Goal: Information Seeking & Learning: Learn about a topic

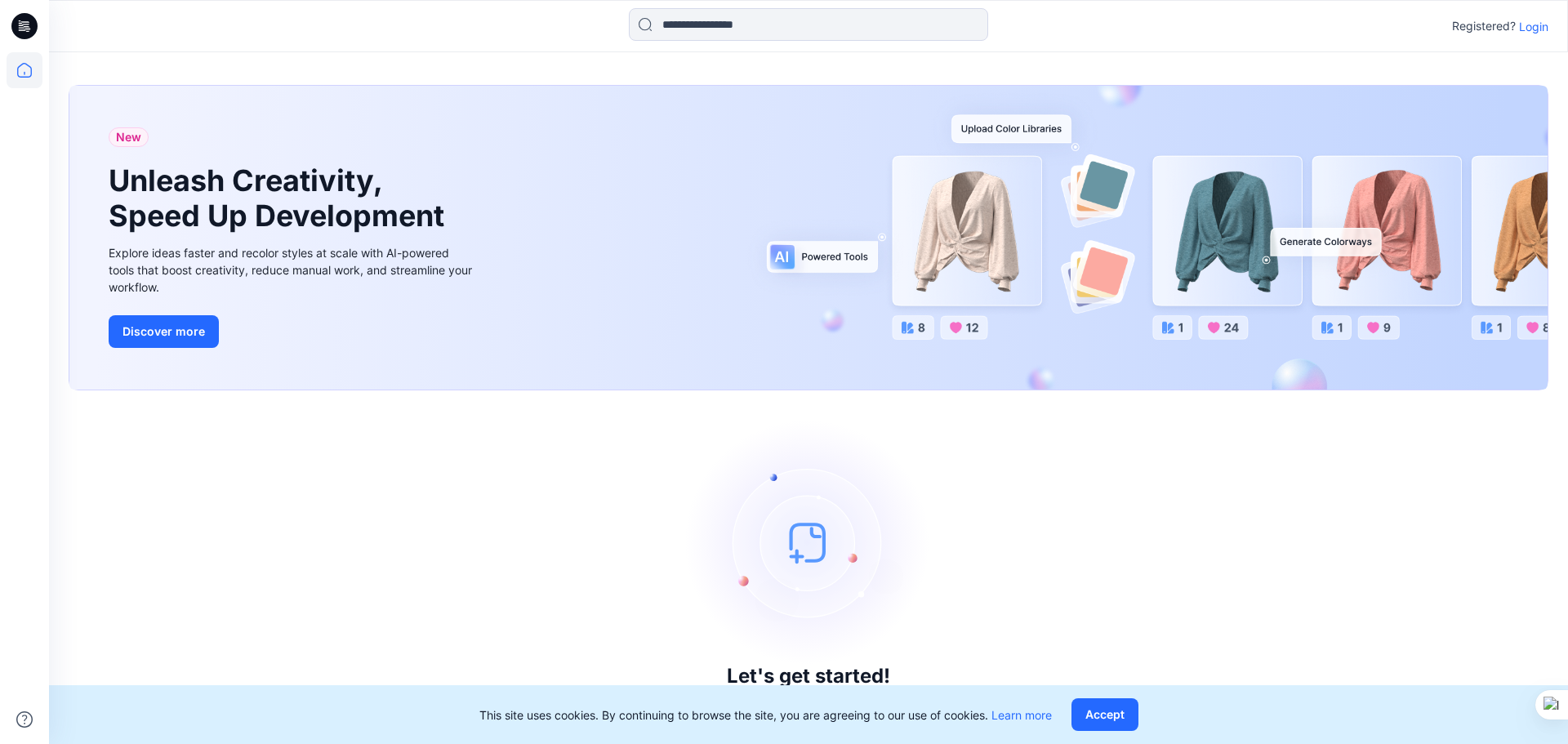
click at [1531, 26] on p "Login" at bounding box center [1534, 26] width 29 height 17
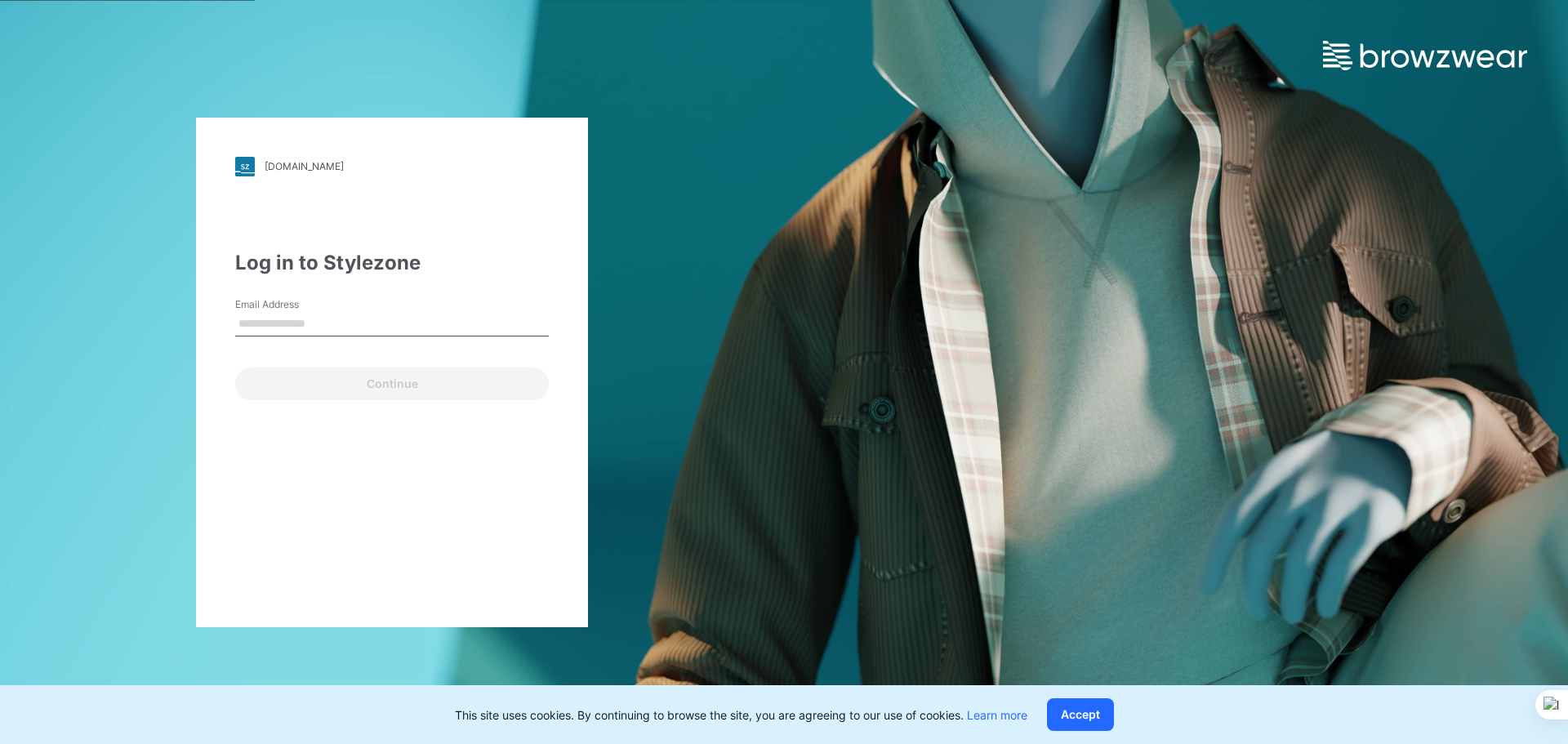
type input "**********"
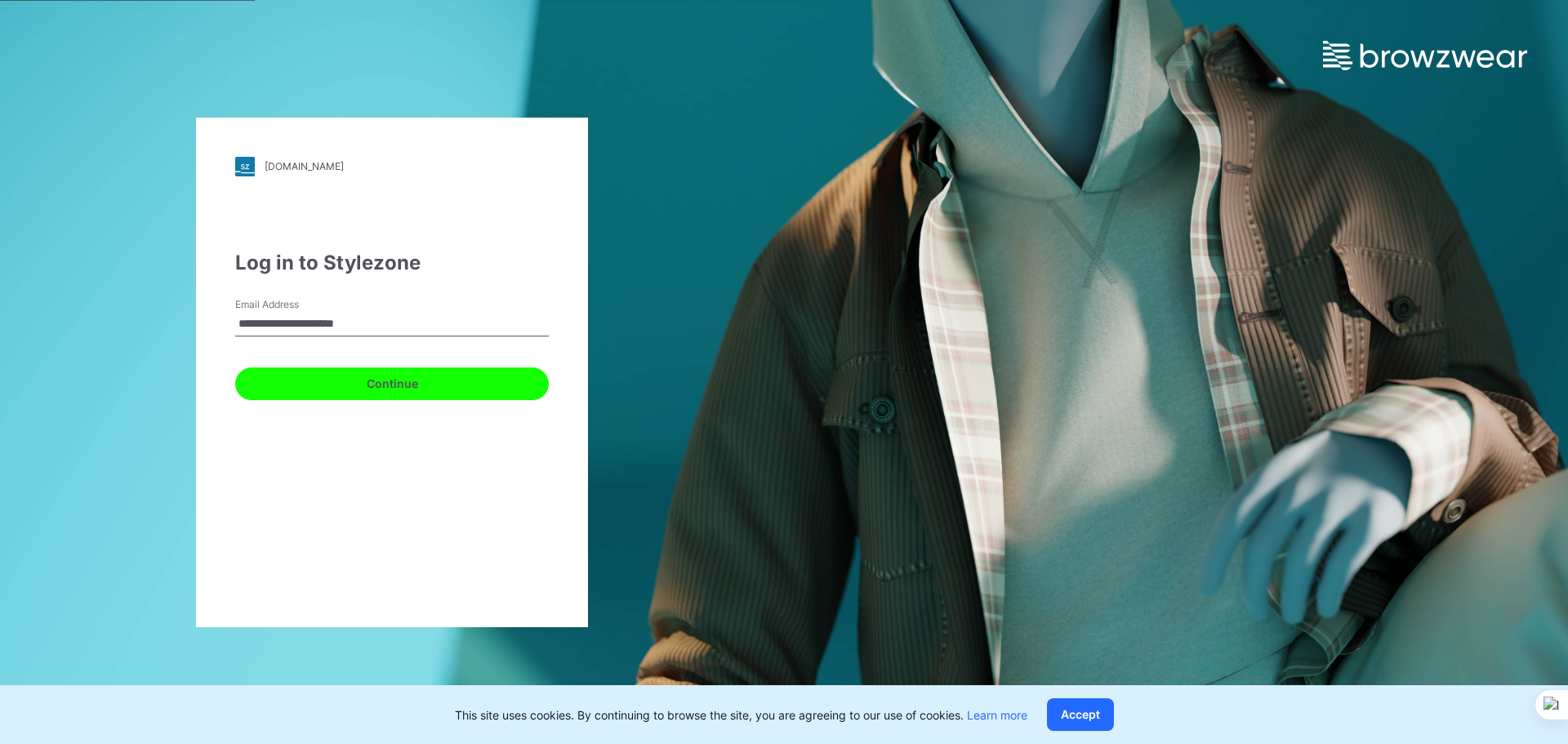
click at [307, 385] on button "Continue" at bounding box center [391, 383] width 313 height 33
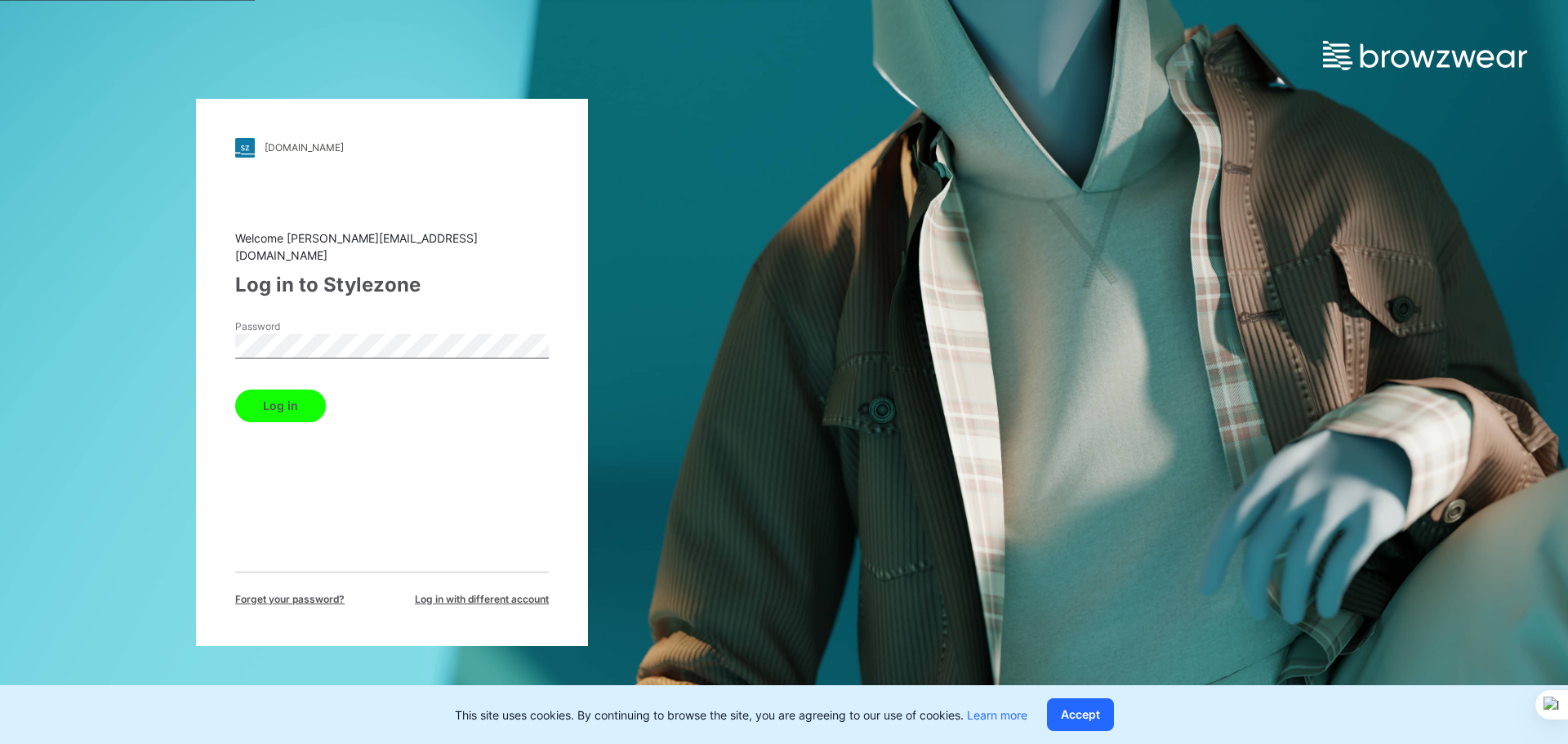
click at [285, 400] on button "Log in" at bounding box center [280, 405] width 91 height 33
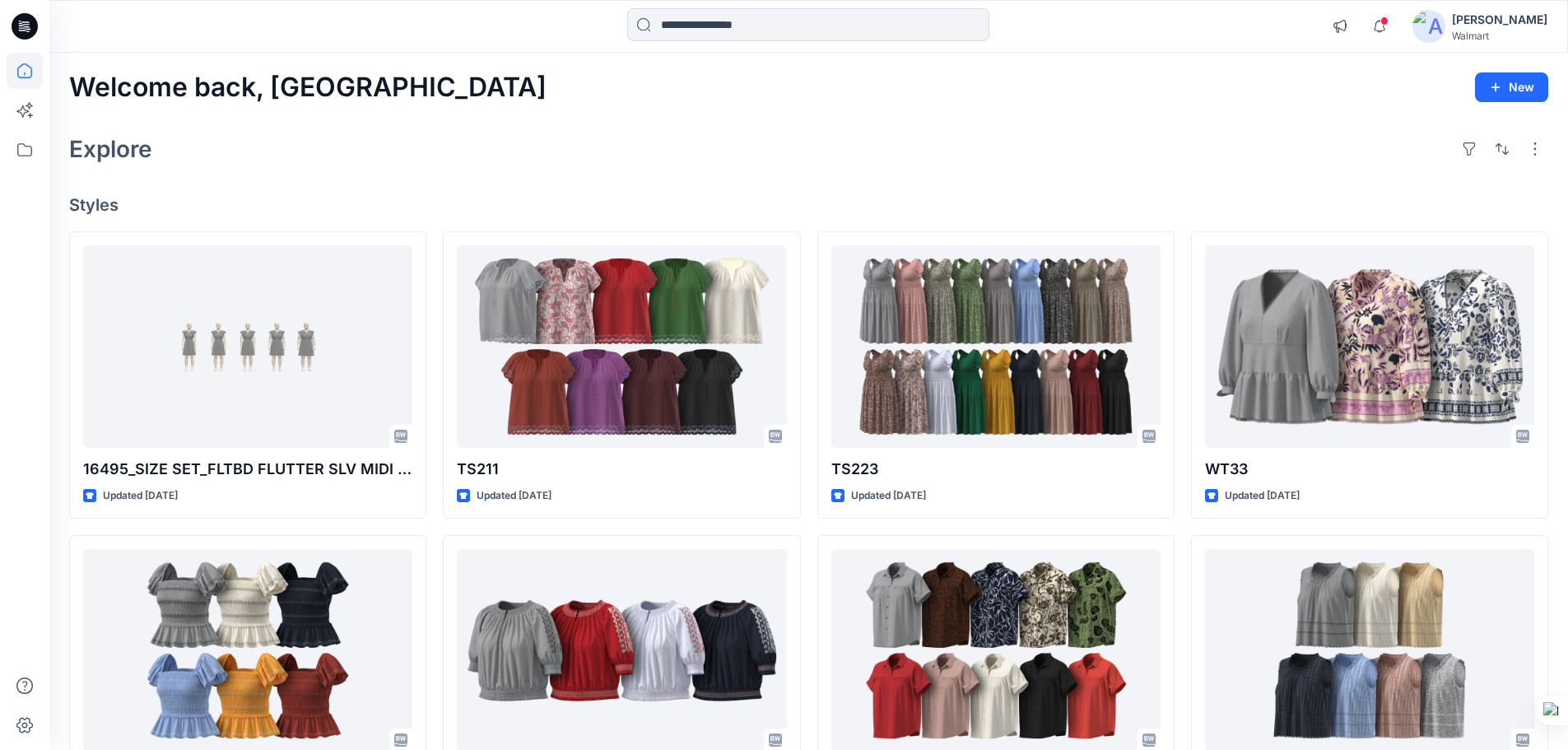
click at [497, 144] on div "Explore" at bounding box center [809, 149] width 1479 height 39
click at [698, 119] on div "Welcome back, Rahul New Explore Styles 16495_SIZE SET_FLTBD FLUTTER SLV MIDI DR…" at bounding box center [809, 628] width 1519 height 1152
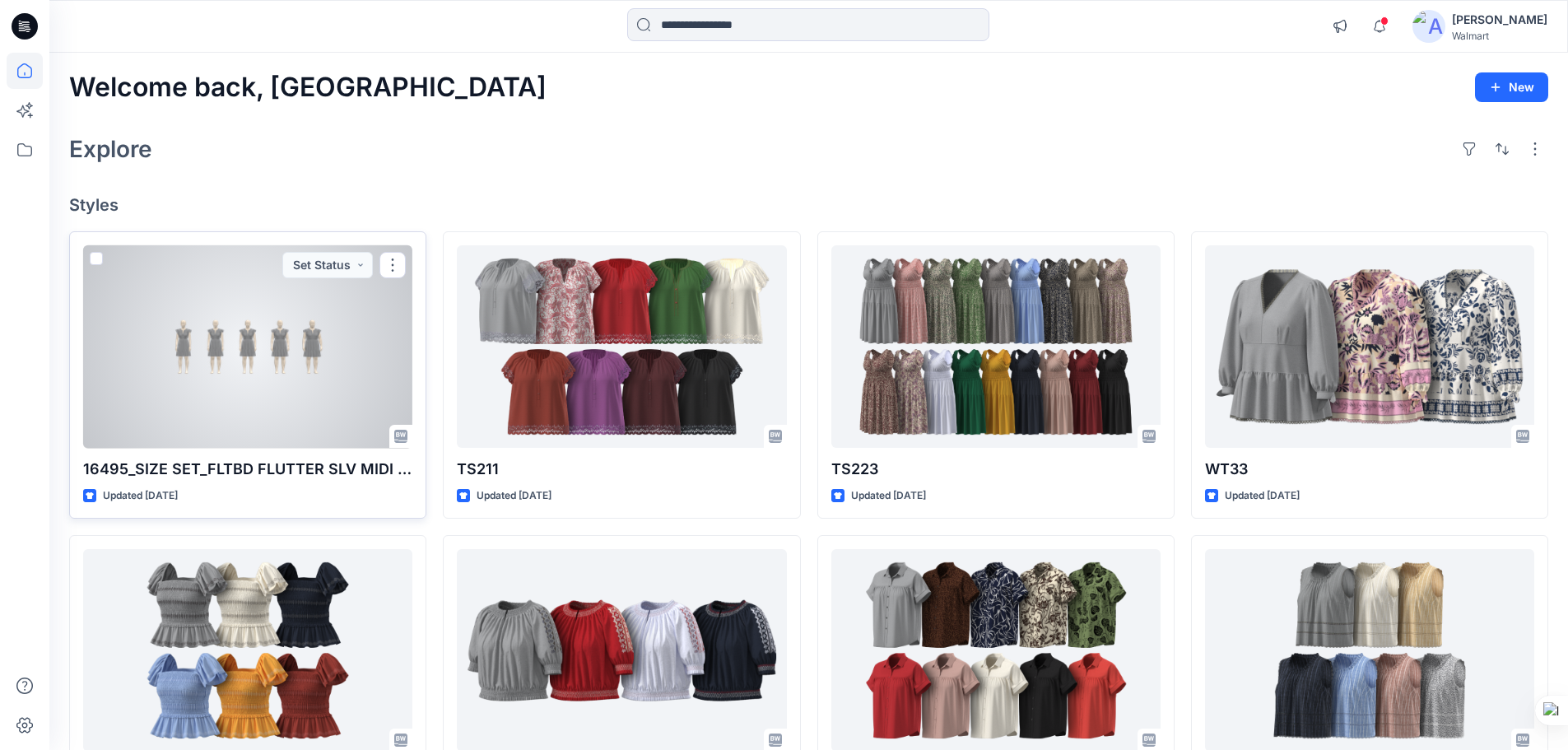
click at [327, 349] on div at bounding box center [247, 347] width 329 height 204
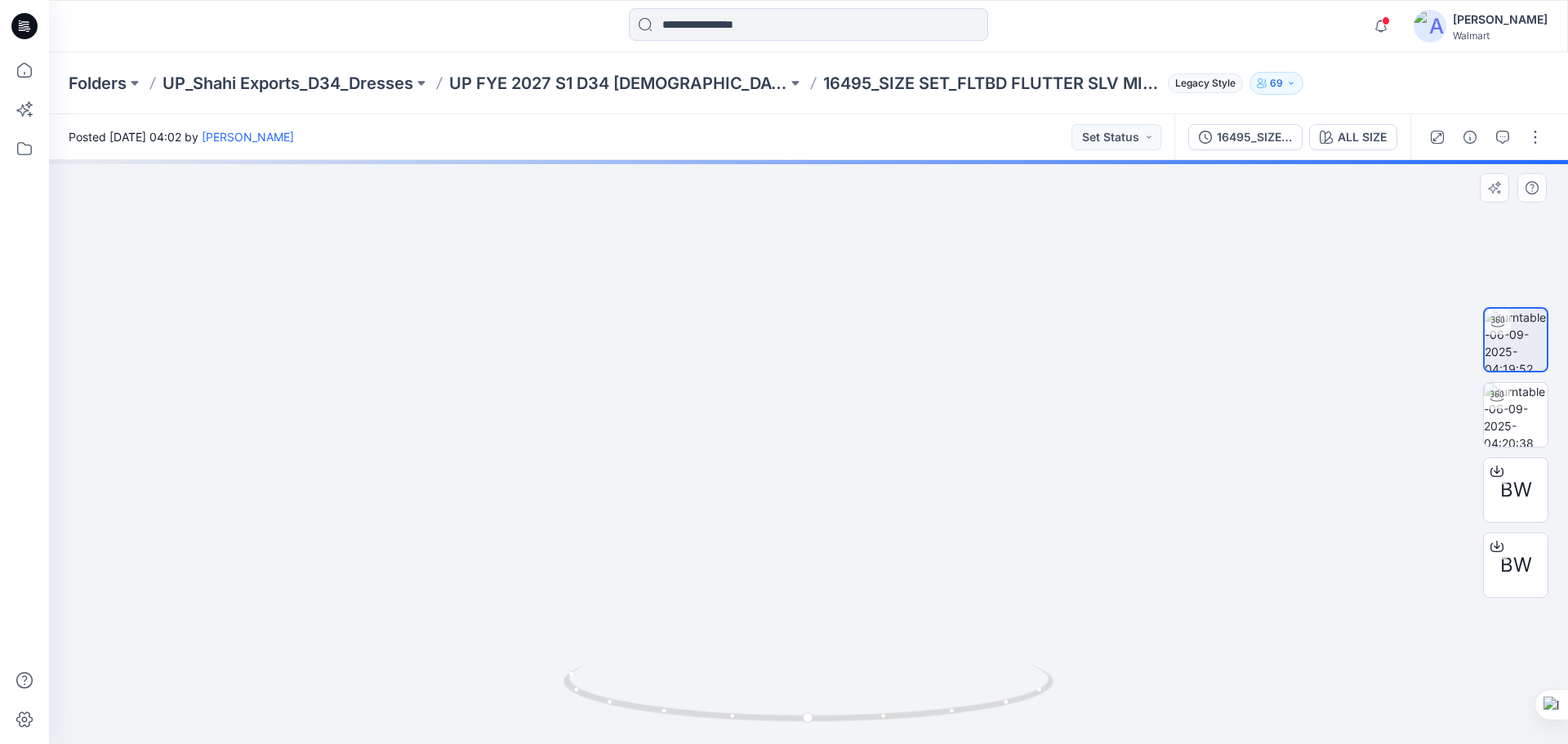
drag, startPoint x: 911, startPoint y: 492, endPoint x: 856, endPoint y: 482, distance: 55.9
click at [858, 482] on img at bounding box center [772, 195] width 1593 height 1097
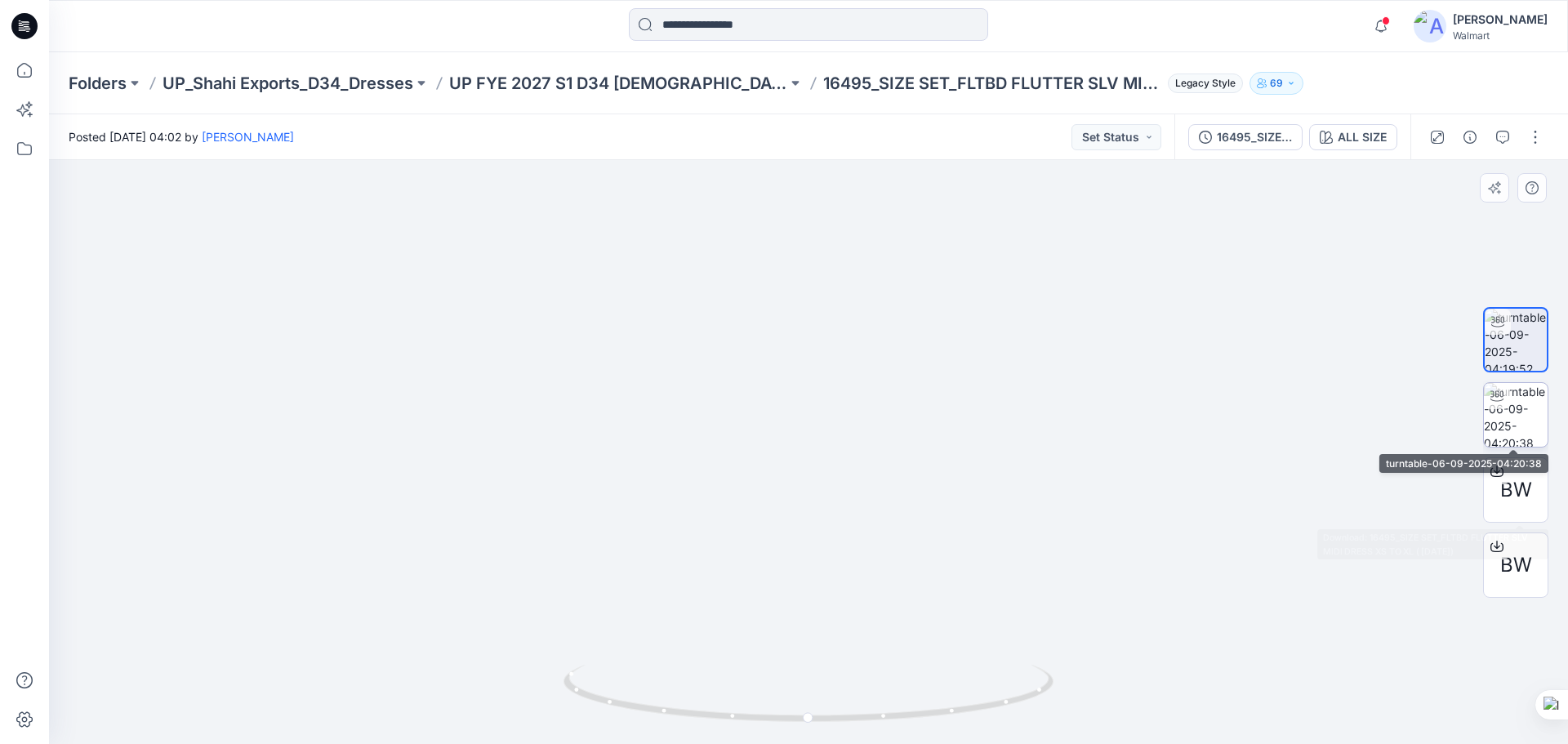
click at [1511, 418] on img at bounding box center [1516, 415] width 64 height 64
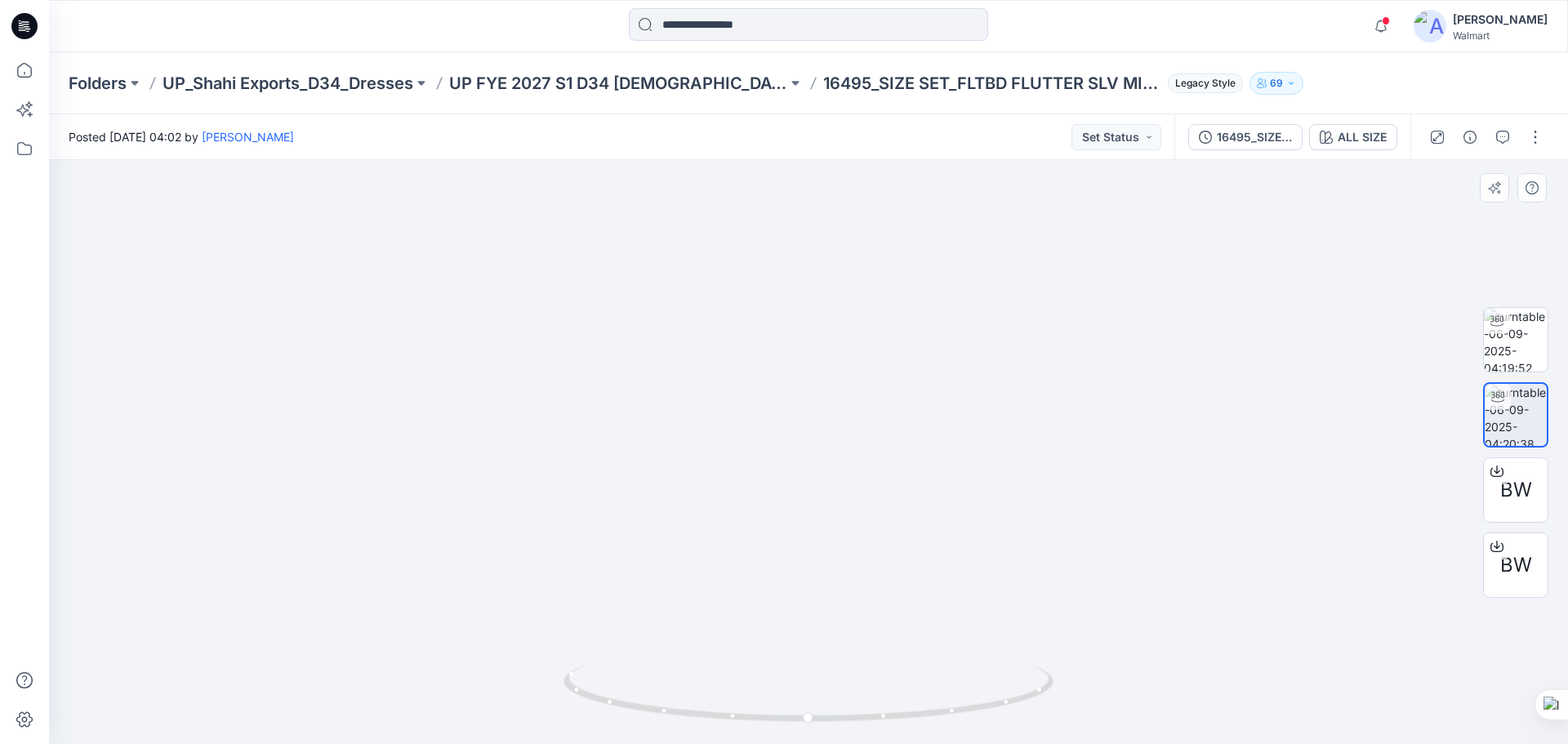
drag, startPoint x: 1157, startPoint y: 402, endPoint x: 774, endPoint y: 640, distance: 450.9
click at [774, 640] on img at bounding box center [809, 379] width 1325 height 731
drag, startPoint x: 914, startPoint y: 718, endPoint x: 685, endPoint y: 710, distance: 229.1
click at [685, 710] on icon at bounding box center [810, 695] width 494 height 61
click at [1527, 351] on img at bounding box center [1516, 340] width 64 height 64
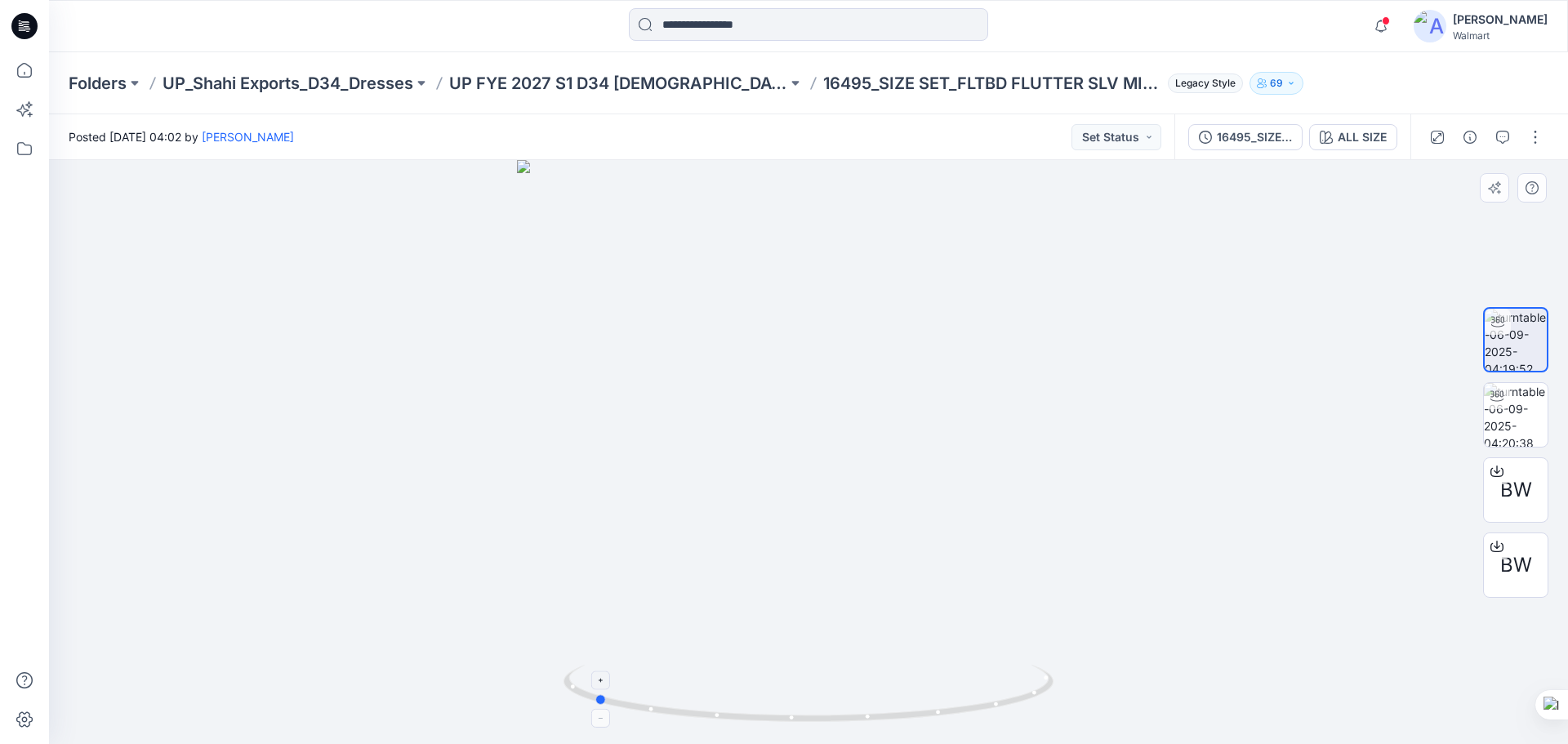
drag, startPoint x: 856, startPoint y: 718, endPoint x: 642, endPoint y: 692, distance: 215.6
click at [642, 692] on icon at bounding box center [810, 695] width 494 height 61
drag, startPoint x: 21, startPoint y: 27, endPoint x: 56, endPoint y: 35, distance: 35.9
click at [21, 27] on icon at bounding box center [21, 27] width 5 height 1
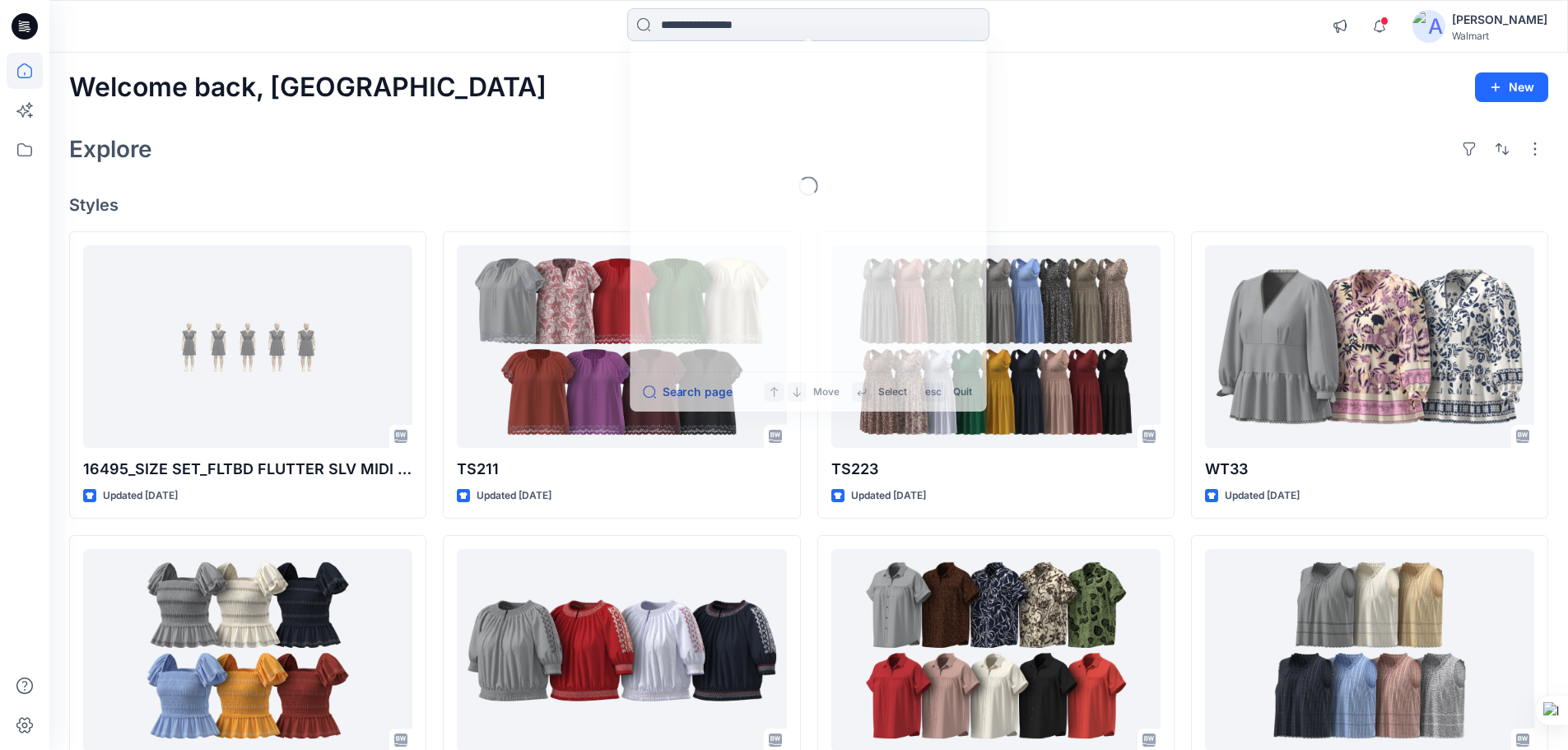
click at [699, 20] on input at bounding box center [808, 24] width 362 height 33
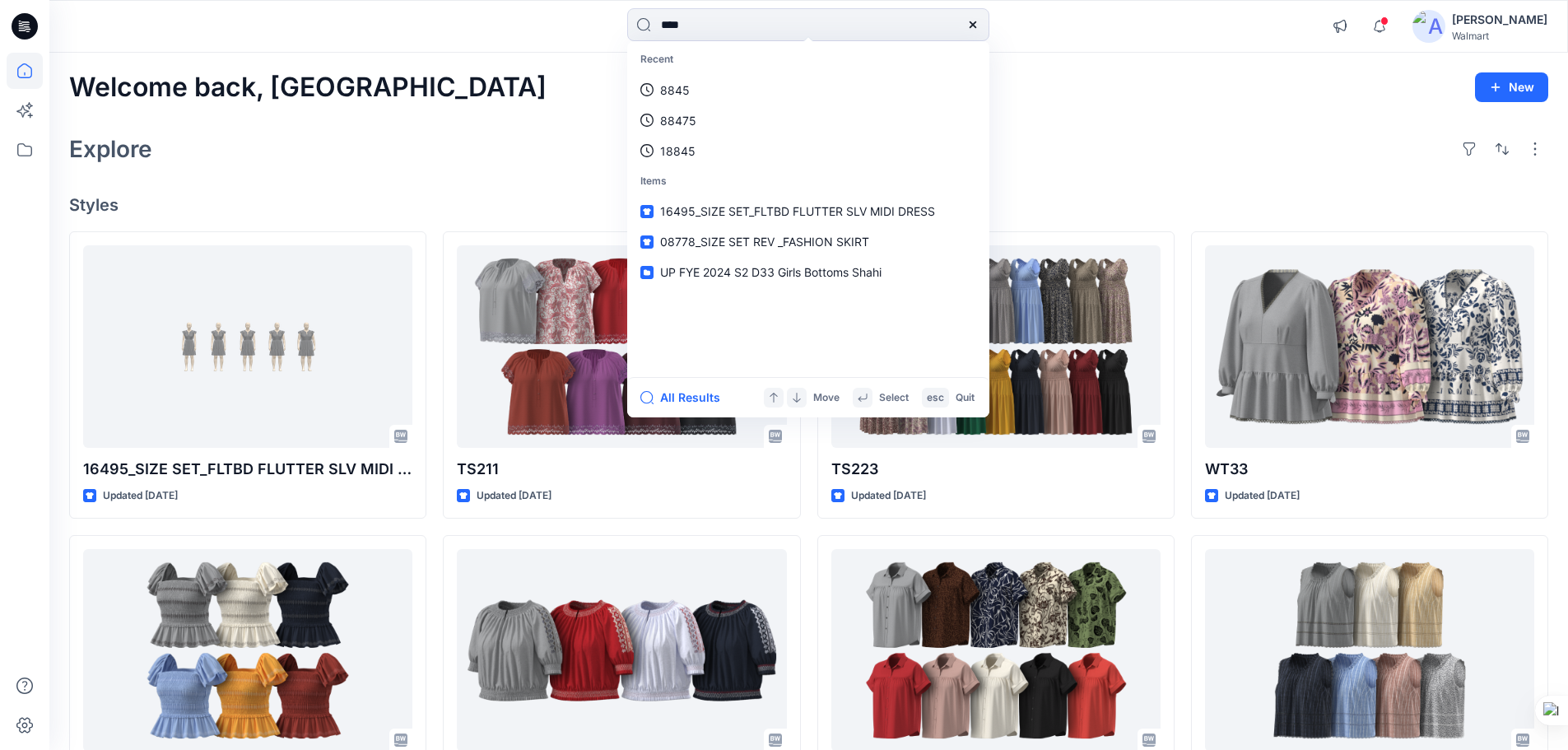
type input "****"
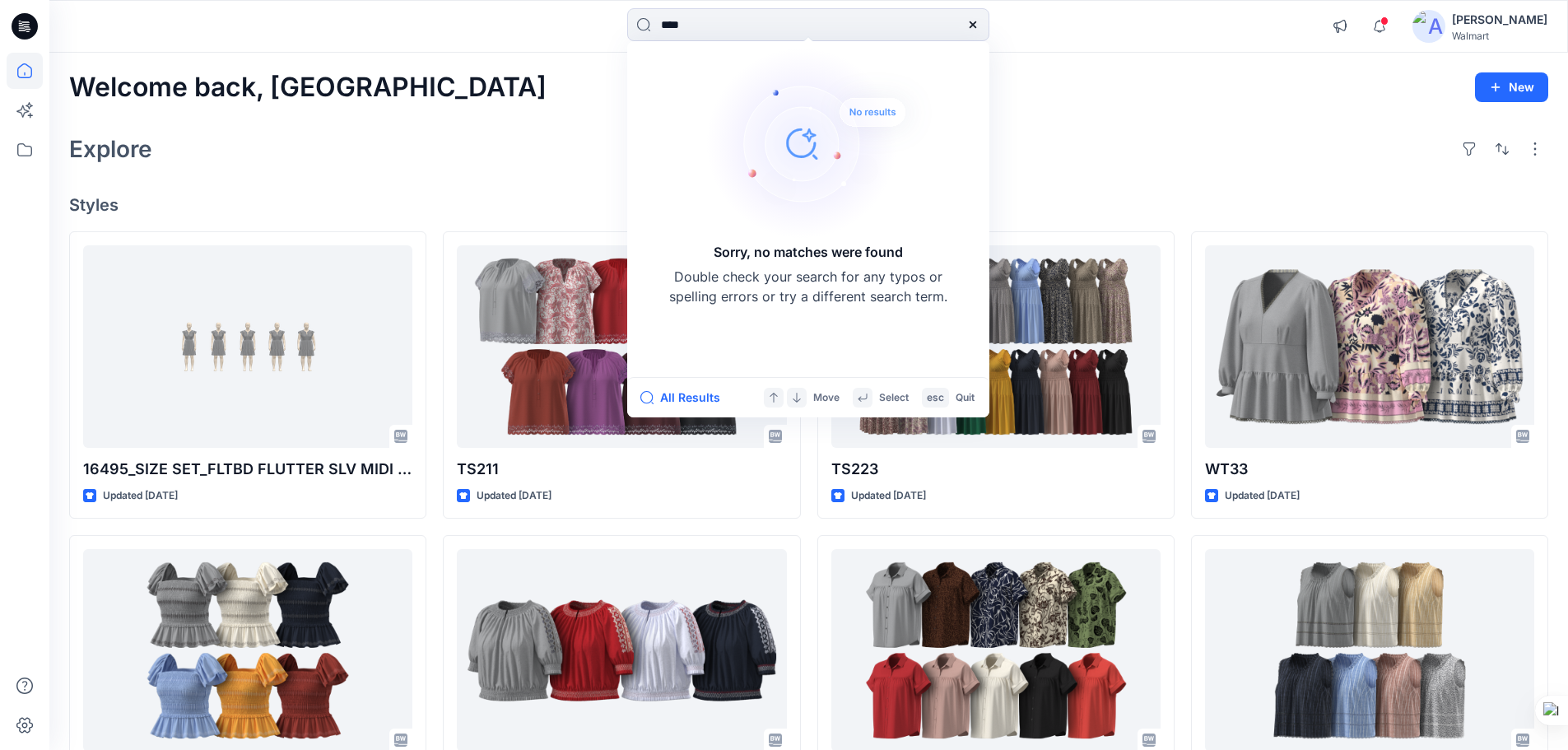
click at [16, 27] on icon at bounding box center [25, 27] width 27 height 27
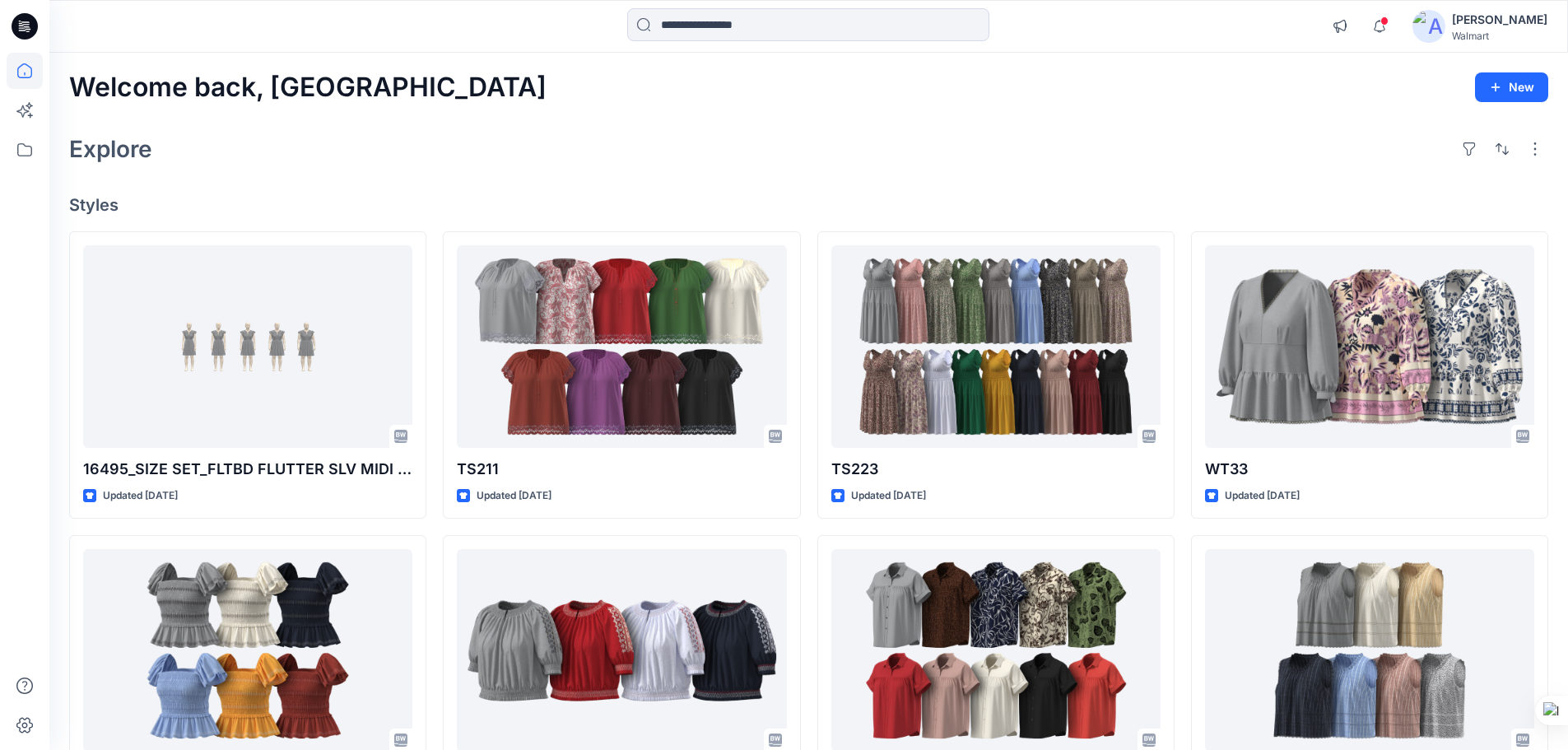
drag, startPoint x: 19, startPoint y: 25, endPoint x: 48, endPoint y: 52, distance: 39.6
click at [19, 25] on icon at bounding box center [25, 27] width 27 height 27
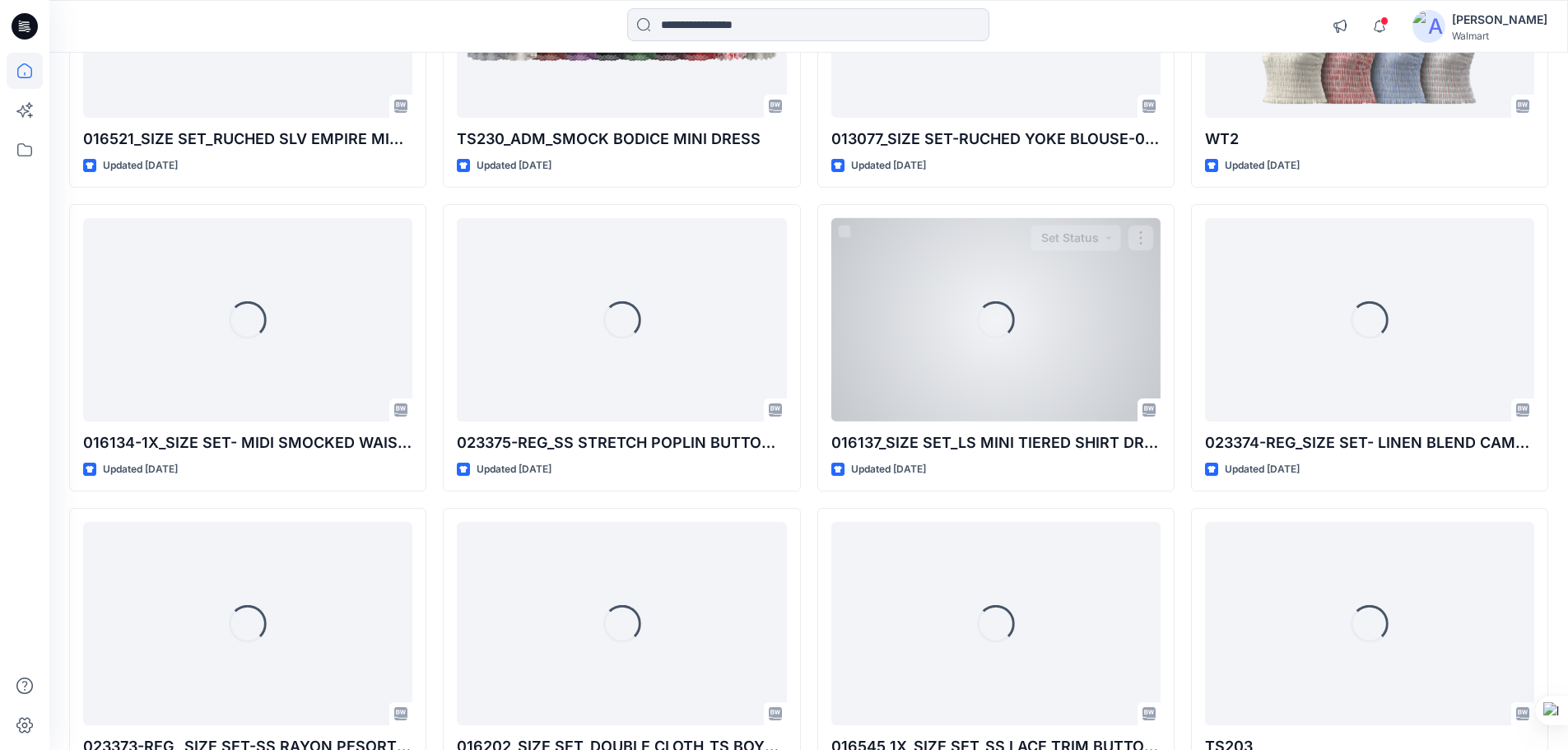
scroll to position [949, 0]
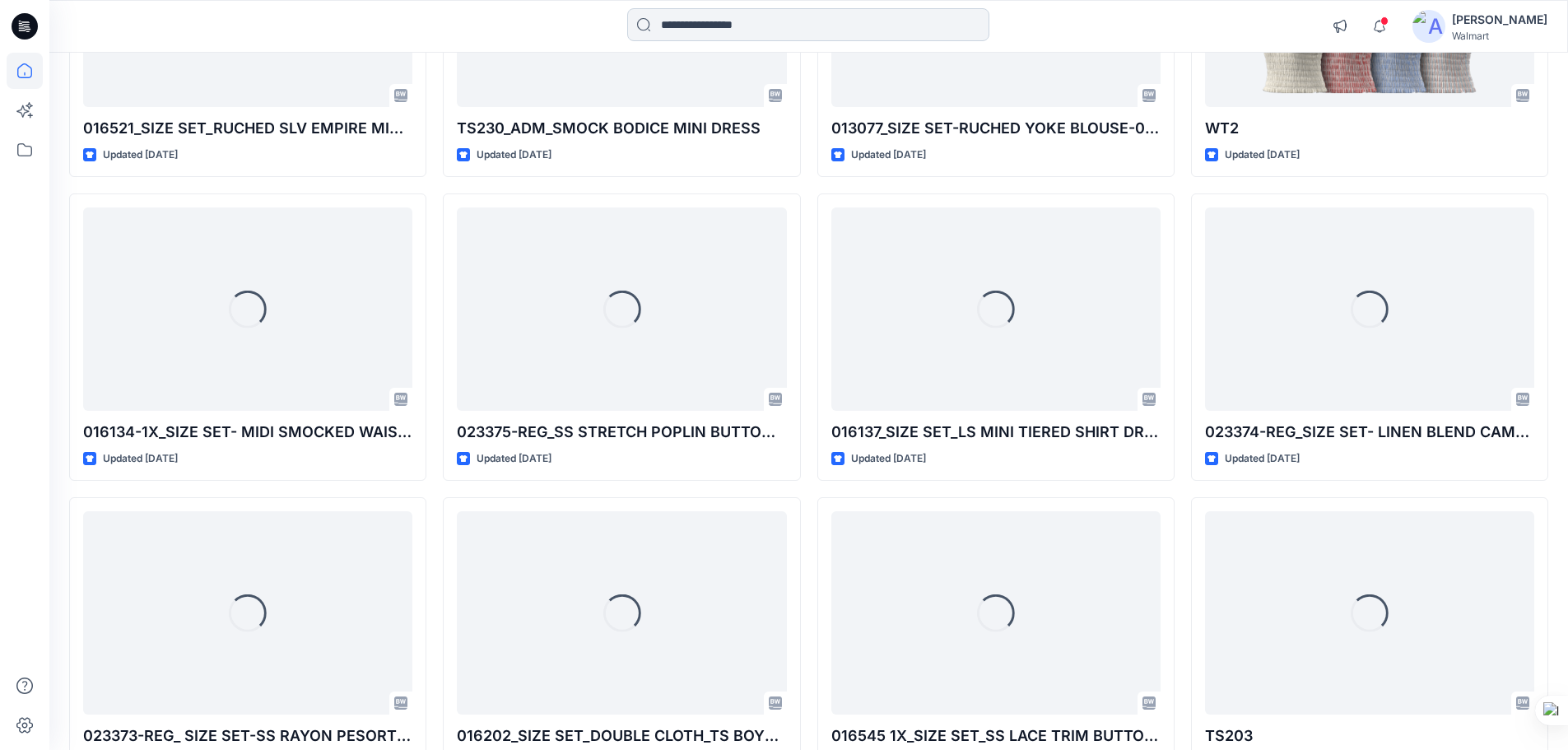
click at [701, 24] on input at bounding box center [808, 24] width 362 height 33
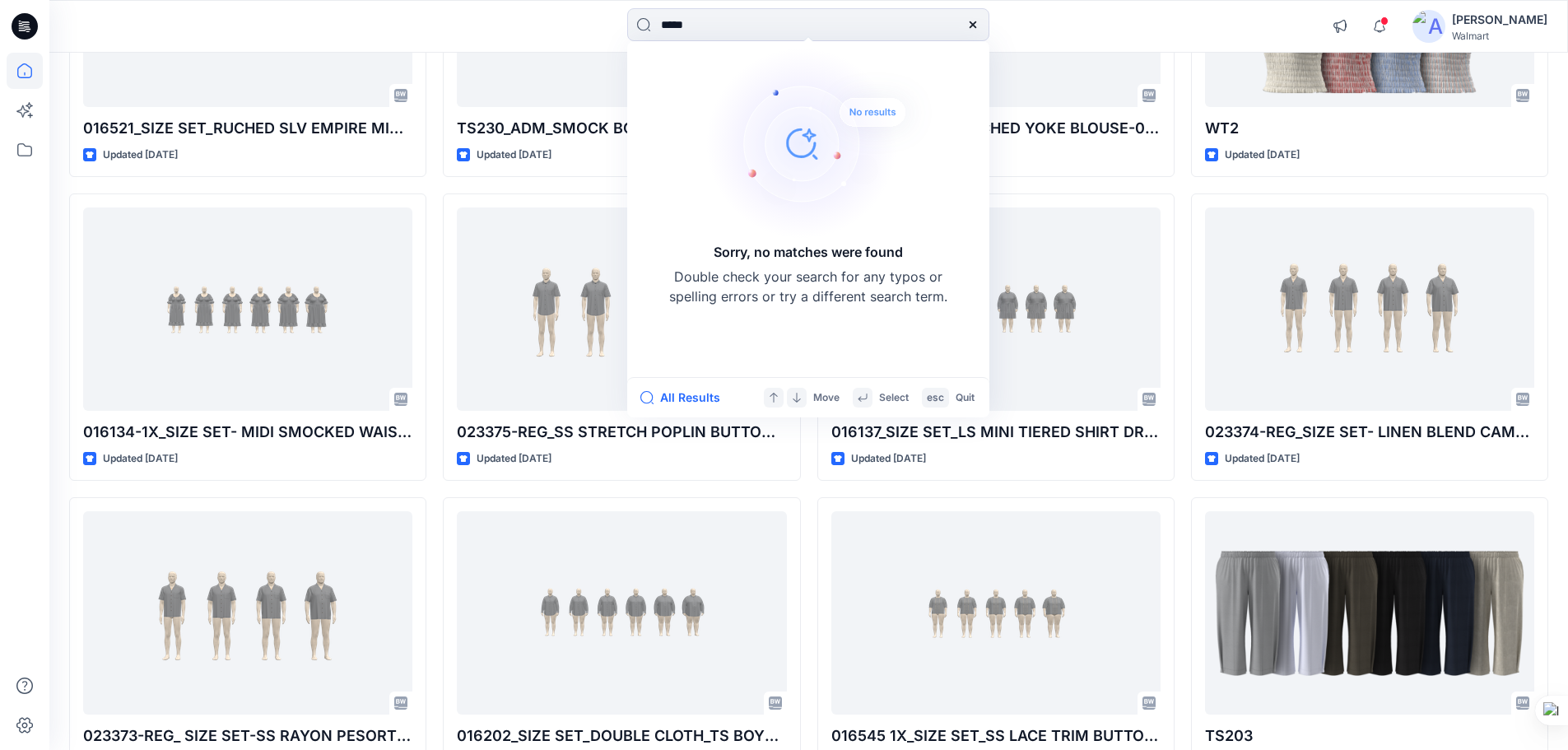
type input "*****"
click at [24, 26] on icon at bounding box center [25, 27] width 27 height 27
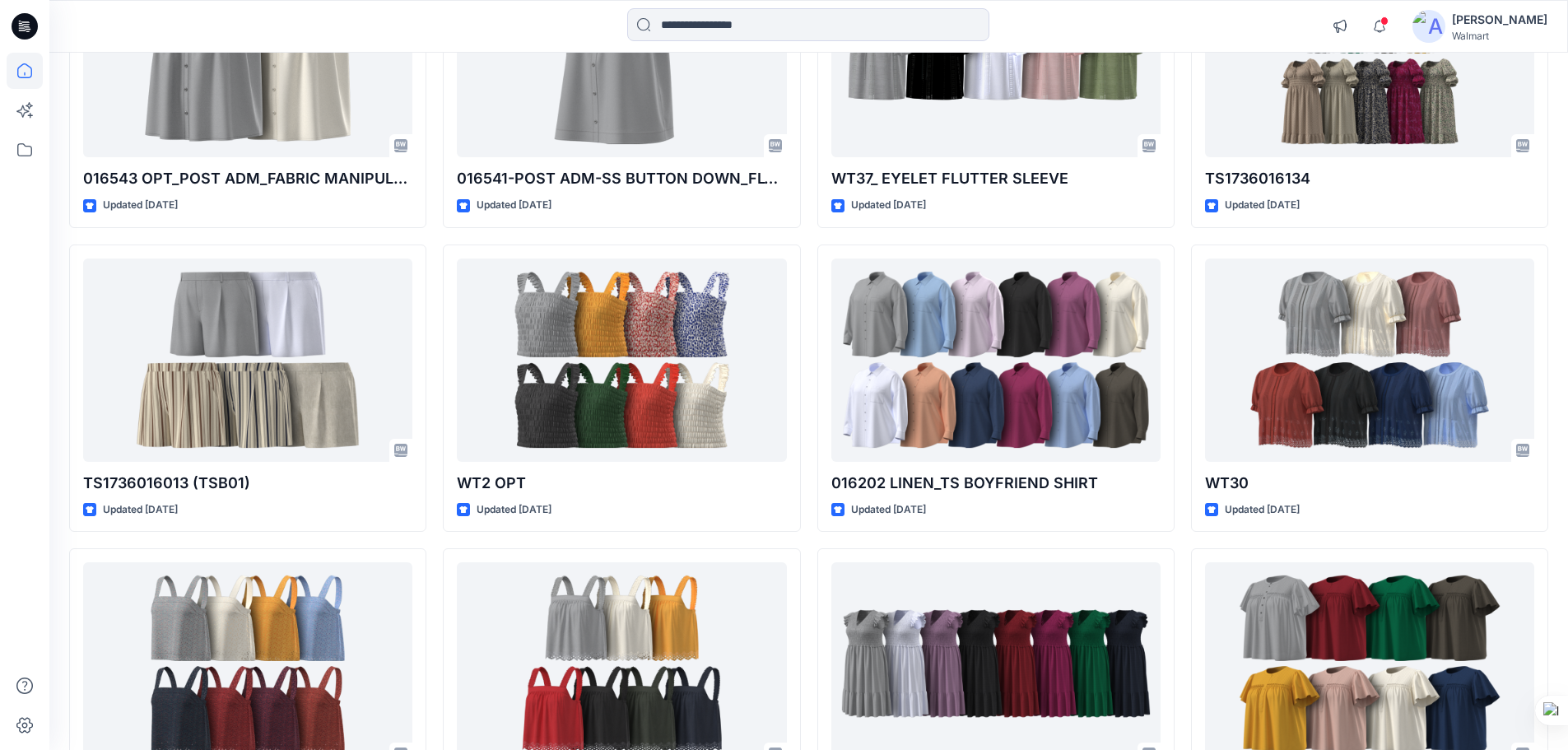
scroll to position [2031, 0]
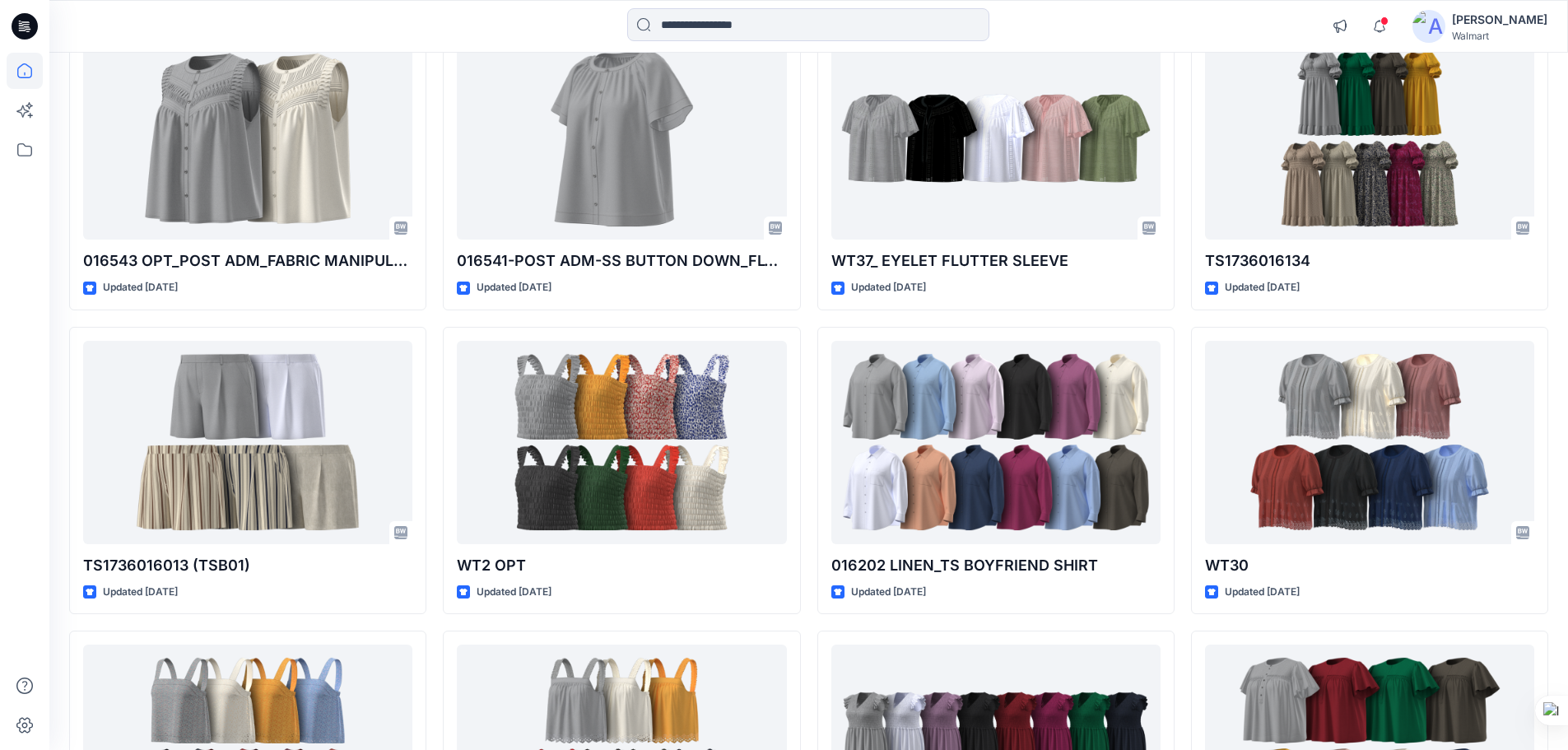
click at [812, 316] on div "16495_SIZE SET_FLTBD FLUTTER SLV MIDI DRESS Updated [DATE] WT24 Updated [DATE] …" at bounding box center [809, 15] width 1479 height 3630
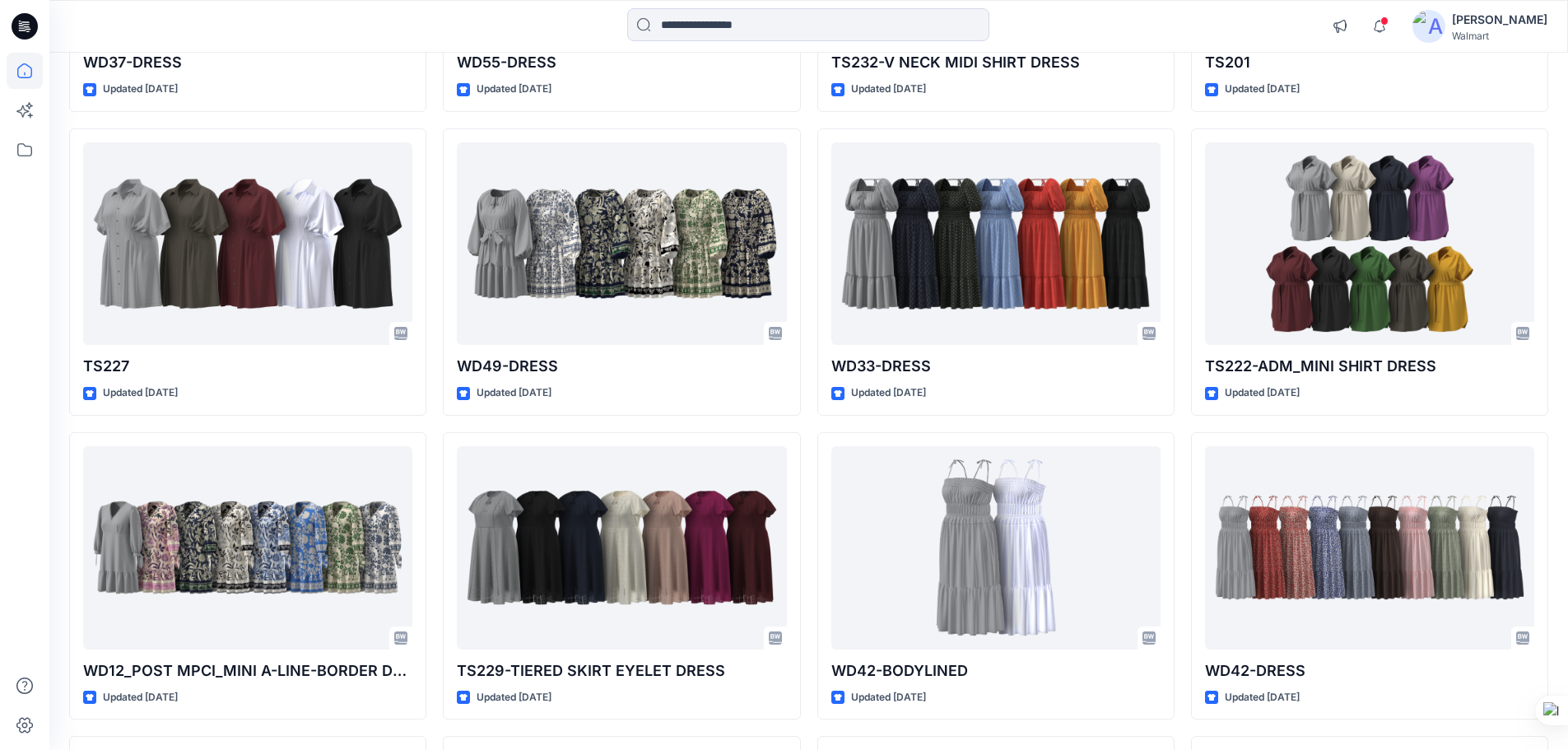
scroll to position [3766, 0]
